Goal: Task Accomplishment & Management: Use online tool/utility

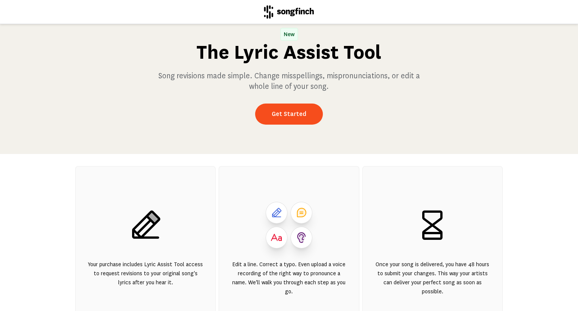
scroll to position [26, 0]
click at [275, 118] on link "Get Started" at bounding box center [289, 114] width 68 height 21
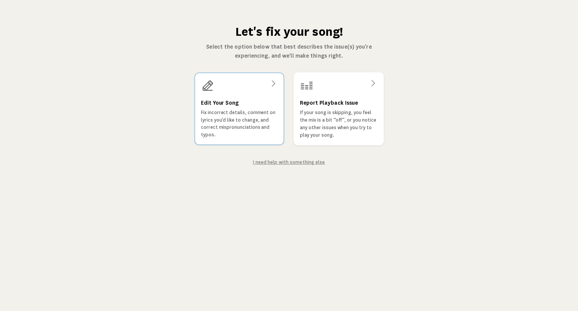
click at [229, 101] on h3 "Edit Your Song" at bounding box center [220, 102] width 38 height 9
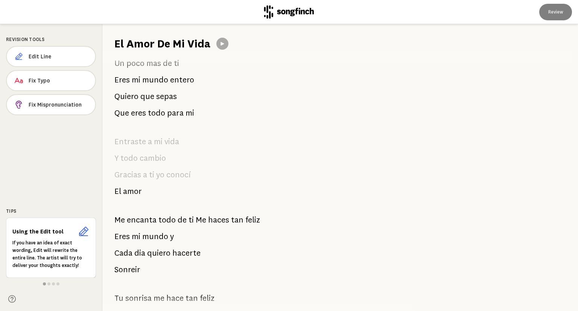
scroll to position [192, 0]
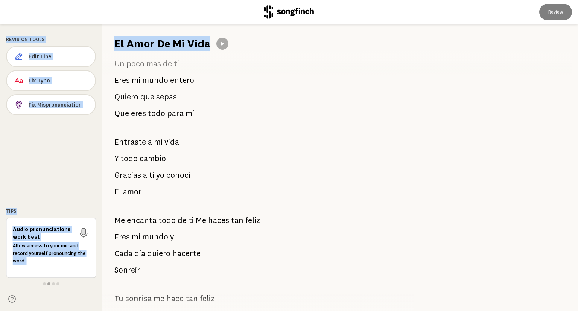
click at [168, 95] on span "sepas" at bounding box center [166, 96] width 21 height 15
click at [130, 58] on span "poco" at bounding box center [136, 63] width 18 height 15
click at [203, 83] on div "Te amo muchísimo Mi [PERSON_NAME] muy feliz Y emocionado de ser tu esposa [PERS…" at bounding box center [253, 181] width 303 height 260
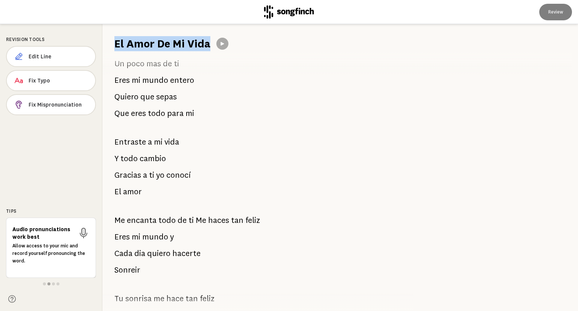
drag, startPoint x: 113, startPoint y: 42, endPoint x: 221, endPoint y: 211, distance: 200.9
click at [221, 211] on div "El Amor De Mi Vida Te amo muchísimo Mi [PERSON_NAME] muy feliz Y emocionado de …" at bounding box center [340, 167] width 476 height 287
click at [147, 62] on span "mas" at bounding box center [154, 63] width 15 height 15
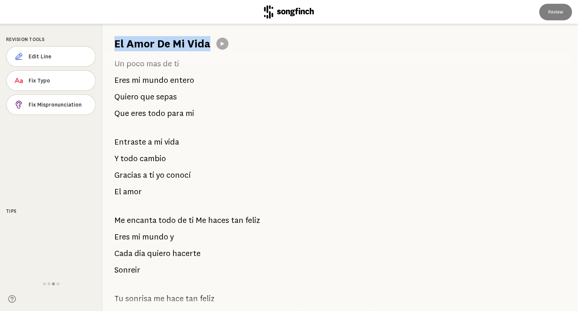
click at [118, 63] on span "Un" at bounding box center [119, 63] width 10 height 15
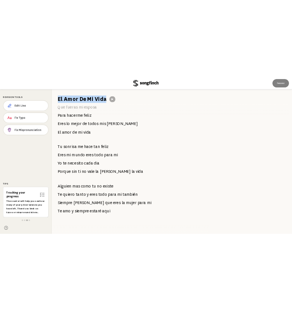
scroll to position [762, 0]
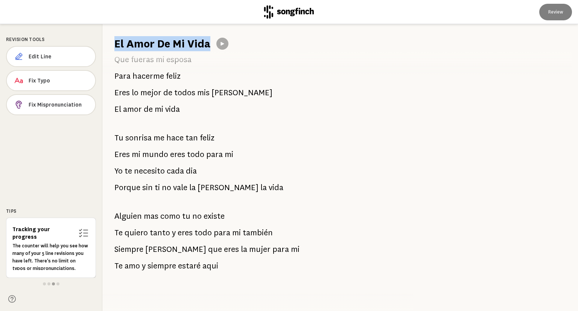
drag, startPoint x: 218, startPoint y: 260, endPoint x: 137, endPoint y: 246, distance: 82.2
click at [137, 246] on div "Te amo muchísimo Mi [PERSON_NAME] muy feliz Y emocionado de ser tu esposa [PERS…" at bounding box center [253, 181] width 303 height 260
drag, startPoint x: 223, startPoint y: 263, endPoint x: 111, endPoint y: 206, distance: 125.6
click at [111, 206] on div "Te amo muchísimo Mi [PERSON_NAME] muy feliz Y emocionado de ser tu esposa [PERS…" at bounding box center [253, 181] width 303 height 260
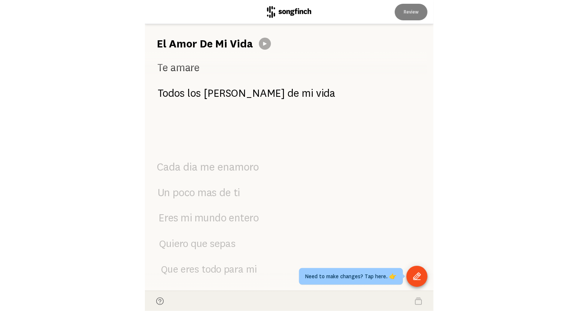
scroll to position [0, 0]
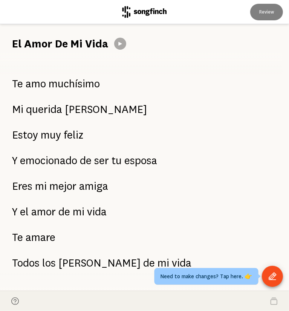
drag, startPoint x: 12, startPoint y: 133, endPoint x: 80, endPoint y: 146, distance: 69.1
click at [80, 146] on div "Te amo muchísimo Mi [PERSON_NAME] muy feliz Y emocionado de ser tu esposa [PERS…" at bounding box center [144, 171] width 289 height 240
drag, startPoint x: 14, startPoint y: 132, endPoint x: 60, endPoint y: 137, distance: 46.2
click at [60, 137] on p "Estoy muy feliz" at bounding box center [47, 135] width 71 height 17
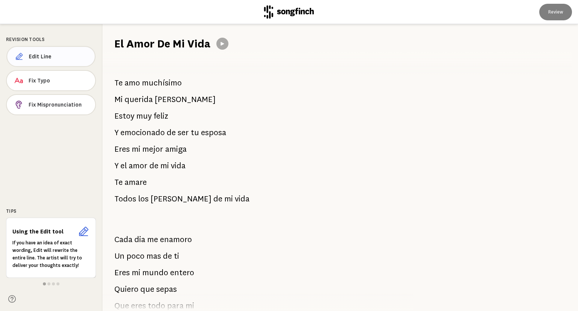
click at [41, 55] on span "Edit Line" at bounding box center [59, 57] width 60 height 8
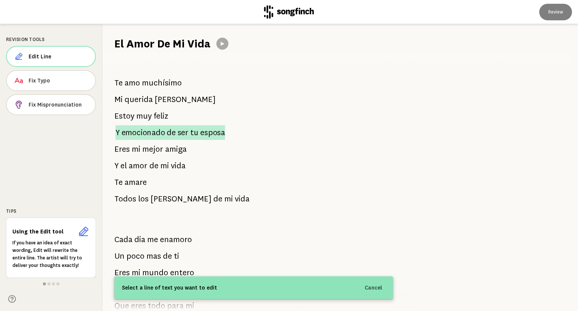
click at [161, 130] on span "emocionado" at bounding box center [144, 132] width 44 height 15
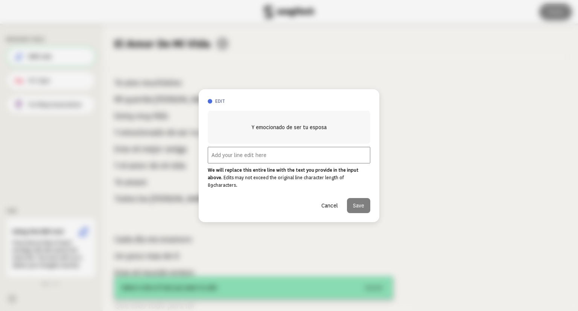
click at [275, 157] on input "text" at bounding box center [289, 155] width 163 height 17
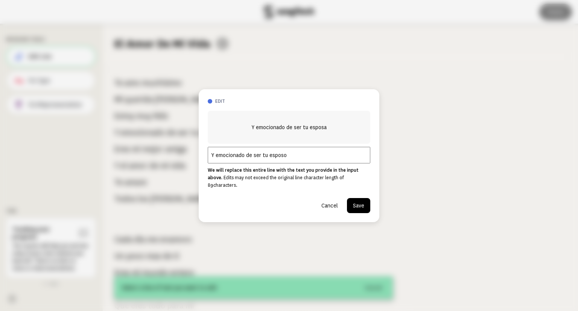
type input "Y emocionado de ser tu esposo"
click at [364, 198] on button "Save" at bounding box center [358, 205] width 23 height 15
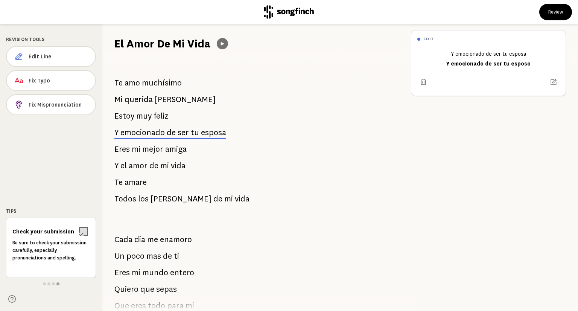
click at [222, 44] on icon at bounding box center [222, 43] width 3 height 3
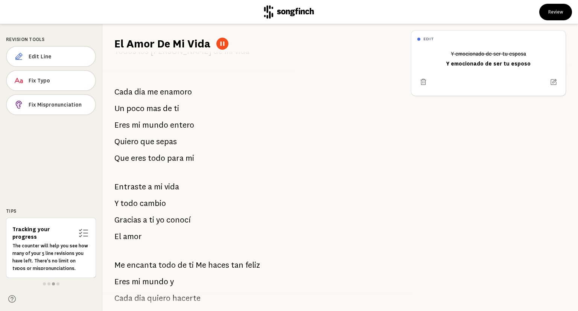
scroll to position [148, 0]
click at [220, 42] on icon at bounding box center [223, 44] width 6 height 6
click at [224, 43] on icon at bounding box center [222, 43] width 3 height 3
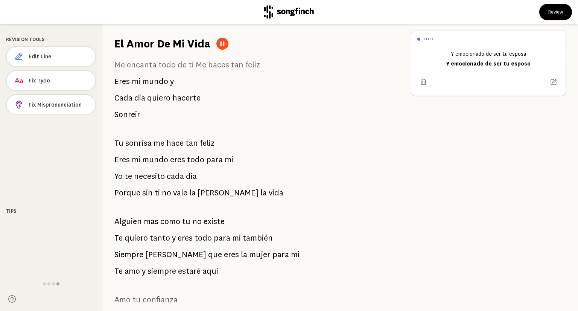
scroll to position [349, 0]
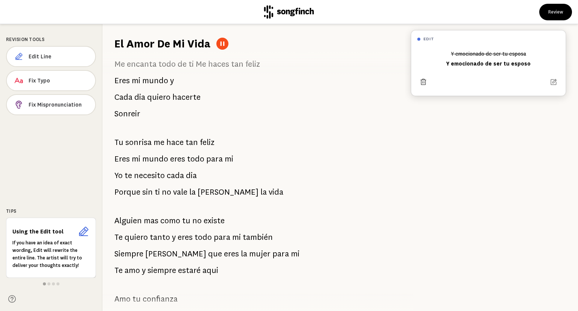
click at [421, 82] on icon at bounding box center [424, 82] width 8 height 8
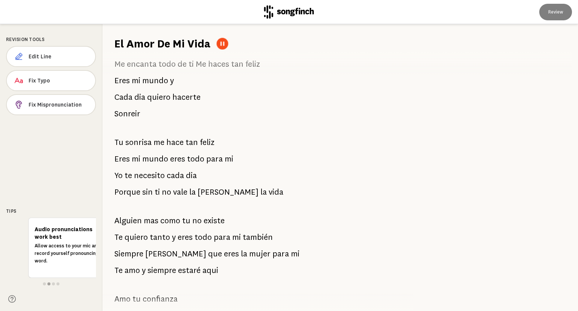
click at [217, 43] on div at bounding box center [223, 44] width 12 height 12
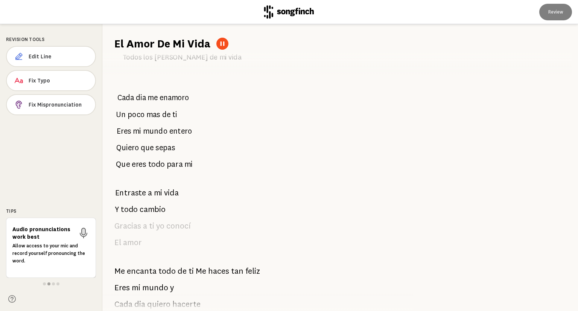
scroll to position [140, 0]
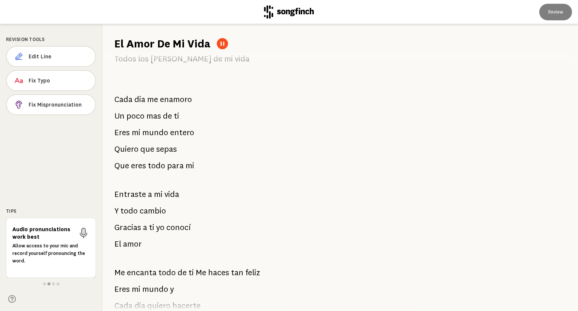
click at [224, 43] on icon at bounding box center [223, 43] width 4 height 4
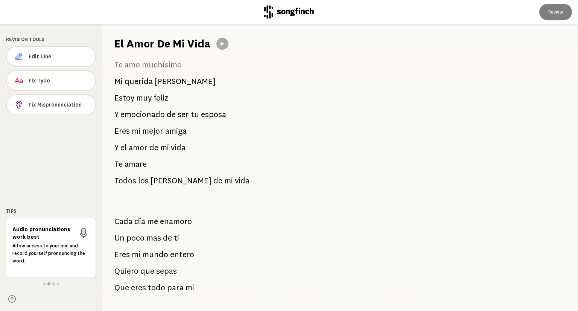
scroll to position [0, 0]
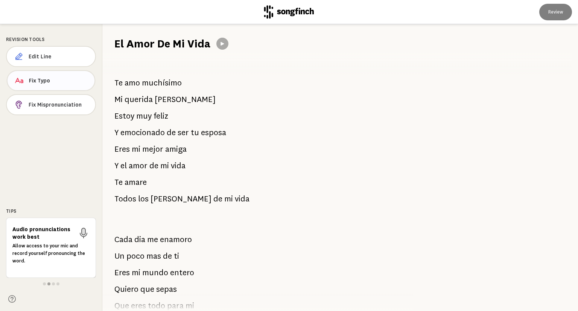
click at [36, 79] on span "Fix Typo" at bounding box center [59, 81] width 60 height 8
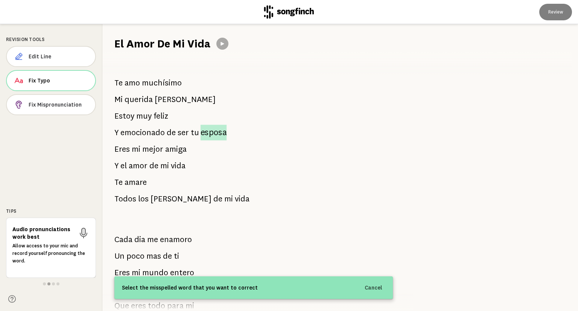
click at [215, 130] on span "esposa" at bounding box center [214, 133] width 26 height 16
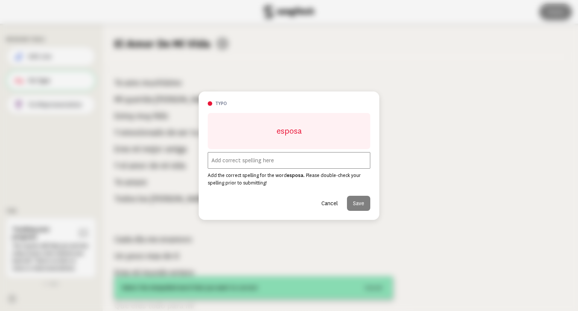
click at [276, 162] on input "text" at bounding box center [289, 160] width 163 height 17
type input "esposo"
click at [360, 201] on button "Save" at bounding box center [358, 203] width 23 height 15
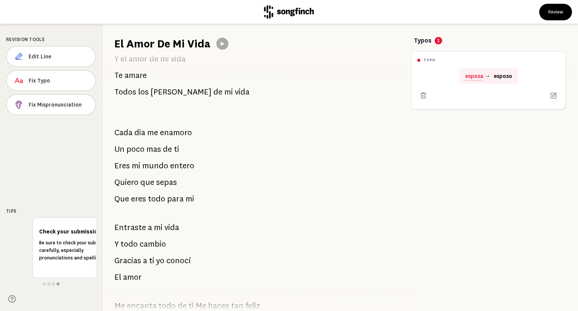
scroll to position [107, 0]
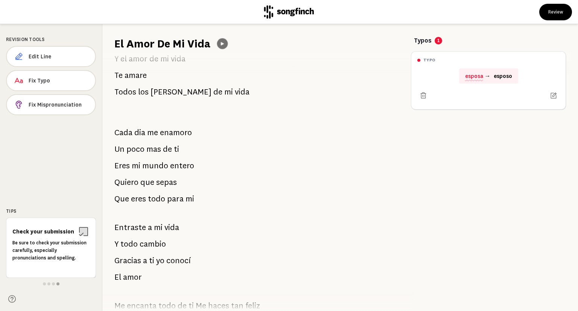
click at [226, 44] on button at bounding box center [222, 43] width 11 height 11
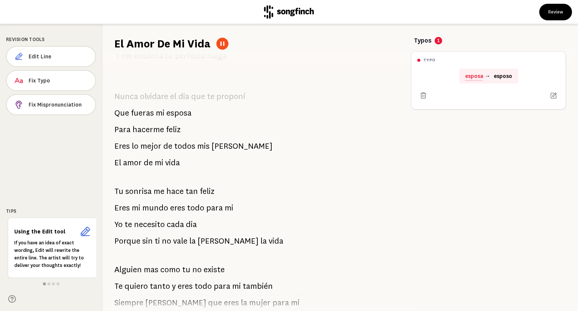
scroll to position [763, 0]
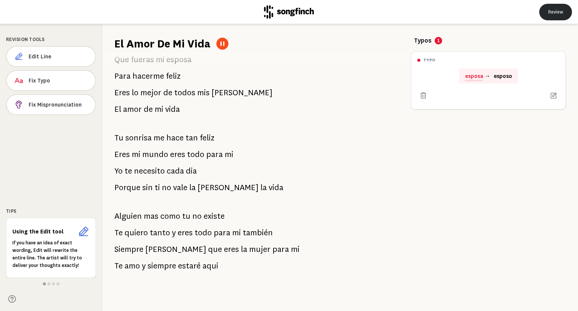
click at [560, 11] on button "Review" at bounding box center [556, 12] width 33 height 17
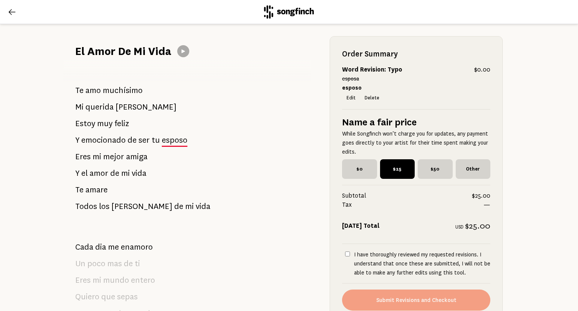
scroll to position [66, 0]
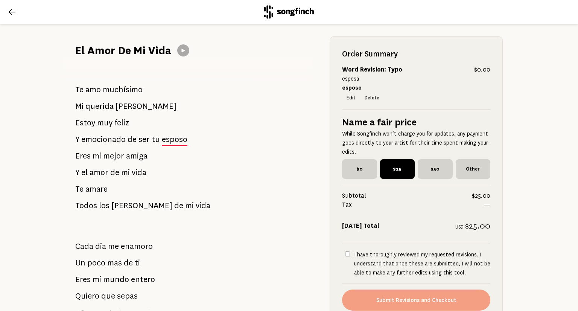
click at [346, 252] on input "I have thoroughly reviewed my requested revisions. I understand that once these…" at bounding box center [347, 254] width 5 height 5
checkbox input "true"
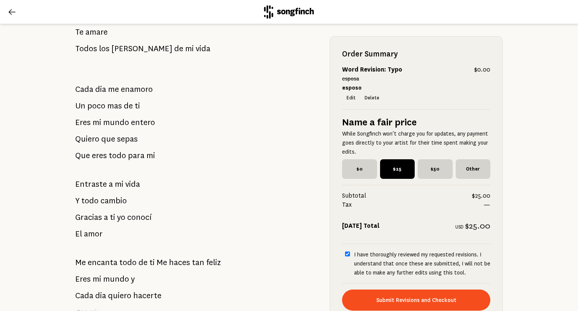
scroll to position [223, 0]
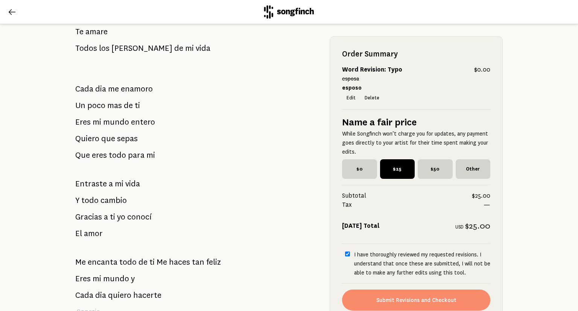
click at [410, 300] on button "Submit Revisions and Checkout" at bounding box center [416, 300] width 148 height 21
